Goal: Navigation & Orientation: Find specific page/section

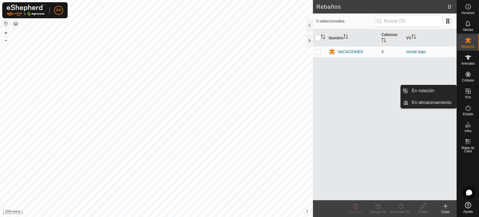
click at [467, 94] on es-virtualpaddocks-svg-icon at bounding box center [468, 90] width 10 height 9
click at [426, 91] on link "En rotación" at bounding box center [432, 90] width 48 height 11
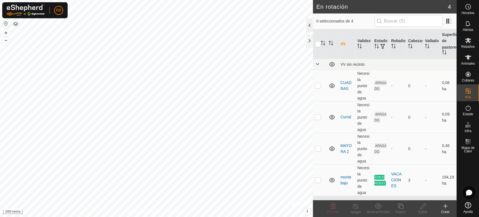
click at [306, 27] on div at bounding box center [309, 25] width 7 height 13
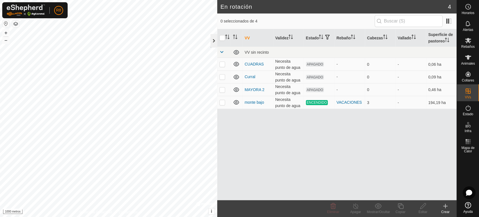
click at [212, 40] on div at bounding box center [213, 40] width 7 height 13
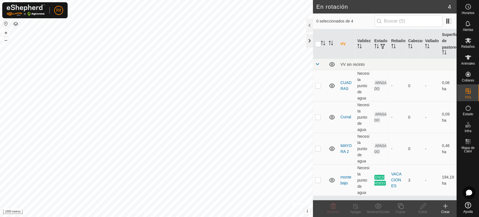
click at [308, 41] on div at bounding box center [309, 40] width 7 height 13
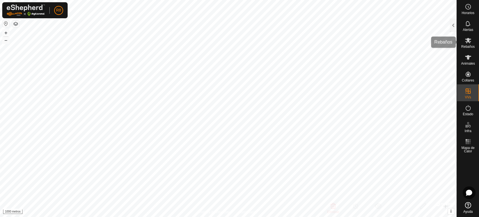
click at [469, 45] on font "Rebaños" at bounding box center [467, 47] width 13 height 4
click at [453, 28] on div at bounding box center [453, 25] width 7 height 13
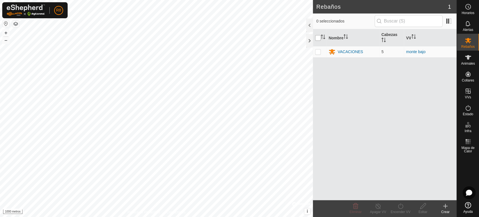
click at [317, 37] on input "checkbox" at bounding box center [318, 38] width 6 height 6
checkbox input "true"
click at [317, 37] on input "checkbox" at bounding box center [318, 38] width 6 height 6
checkbox input "false"
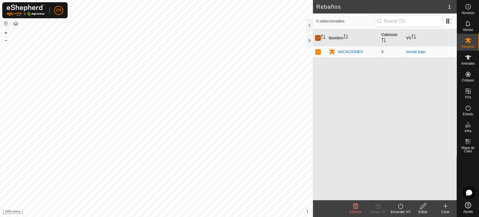
checkbox input "false"
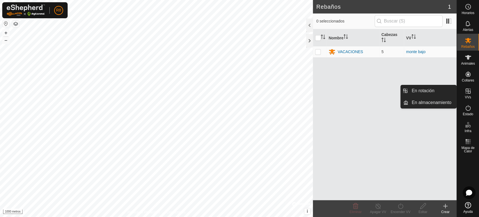
click at [469, 94] on icon at bounding box center [468, 91] width 7 height 7
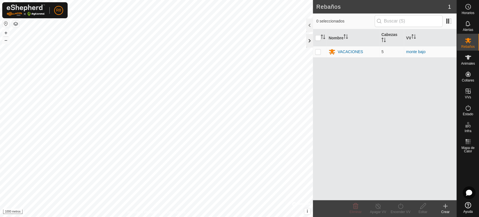
click at [311, 39] on div at bounding box center [309, 40] width 7 height 13
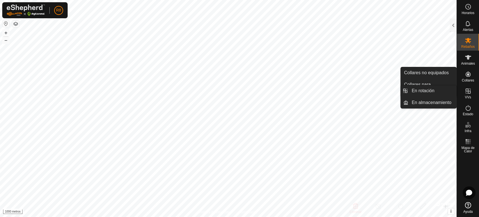
click at [469, 90] on icon at bounding box center [468, 91] width 7 height 7
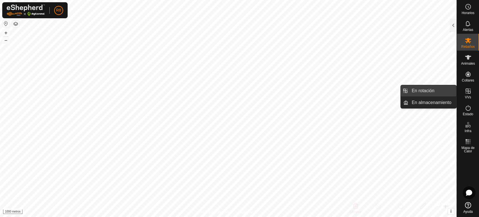
click at [423, 91] on link "En rotación" at bounding box center [432, 90] width 48 height 11
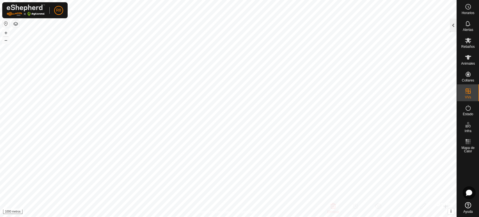
click at [451, 24] on div at bounding box center [453, 25] width 7 height 13
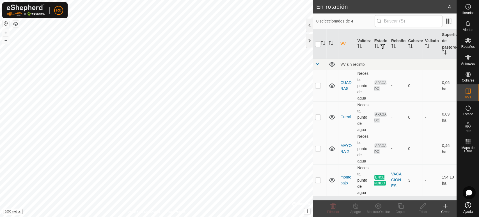
click at [317, 181] on p-checkbox at bounding box center [318, 179] width 6 height 4
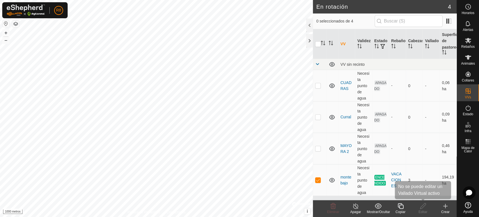
click at [425, 214] on div "Editar" at bounding box center [423, 211] width 22 height 5
click at [318, 180] on p-checkbox at bounding box center [318, 179] width 6 height 4
checkbox input "false"
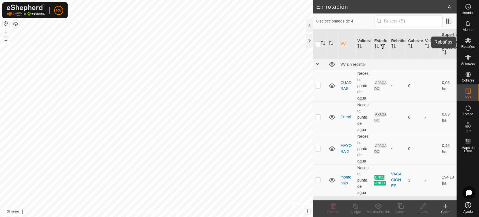
click at [468, 43] on icon at bounding box center [468, 40] width 7 height 7
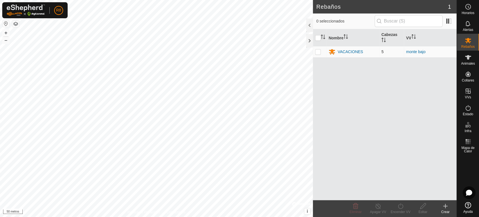
click at [315, 51] on td at bounding box center [319, 51] width 13 height 11
checkbox input "true"
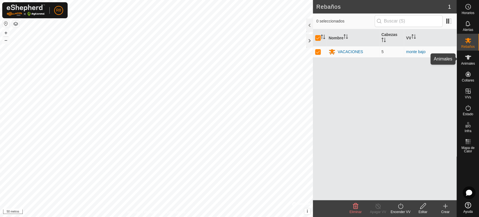
click at [469, 61] on es-animals-svg-icon at bounding box center [468, 57] width 10 height 9
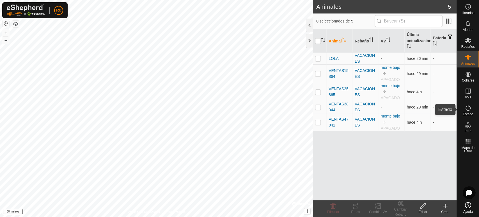
click at [468, 113] on font "Estado" at bounding box center [468, 114] width 10 height 4
